Goal: Task Accomplishment & Management: Use online tool/utility

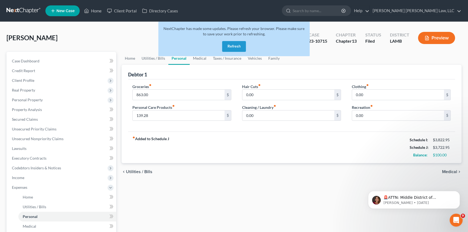
click at [232, 47] on button "Refresh" at bounding box center [234, 46] width 24 height 11
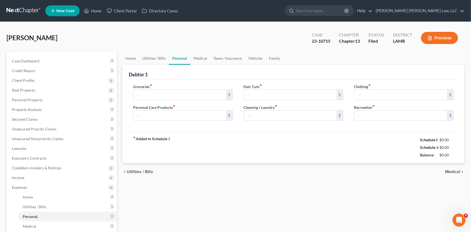
type input "863.00"
type input "139.28"
type input "0.00"
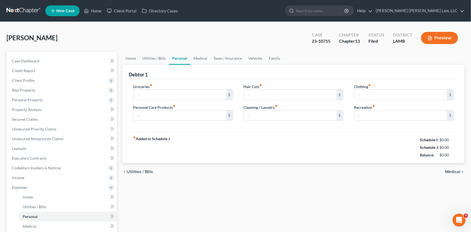
type input "0.00"
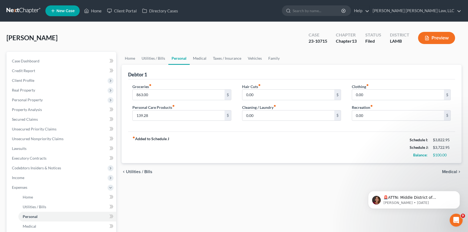
scroll to position [24, 0]
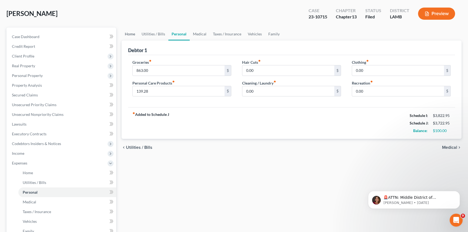
click at [129, 33] on link "Home" at bounding box center [130, 34] width 17 height 13
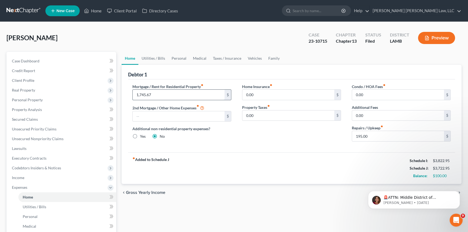
click at [159, 93] on input "1,745.67" at bounding box center [179, 95] width 92 height 10
